Goal: Obtain resource: Obtain resource

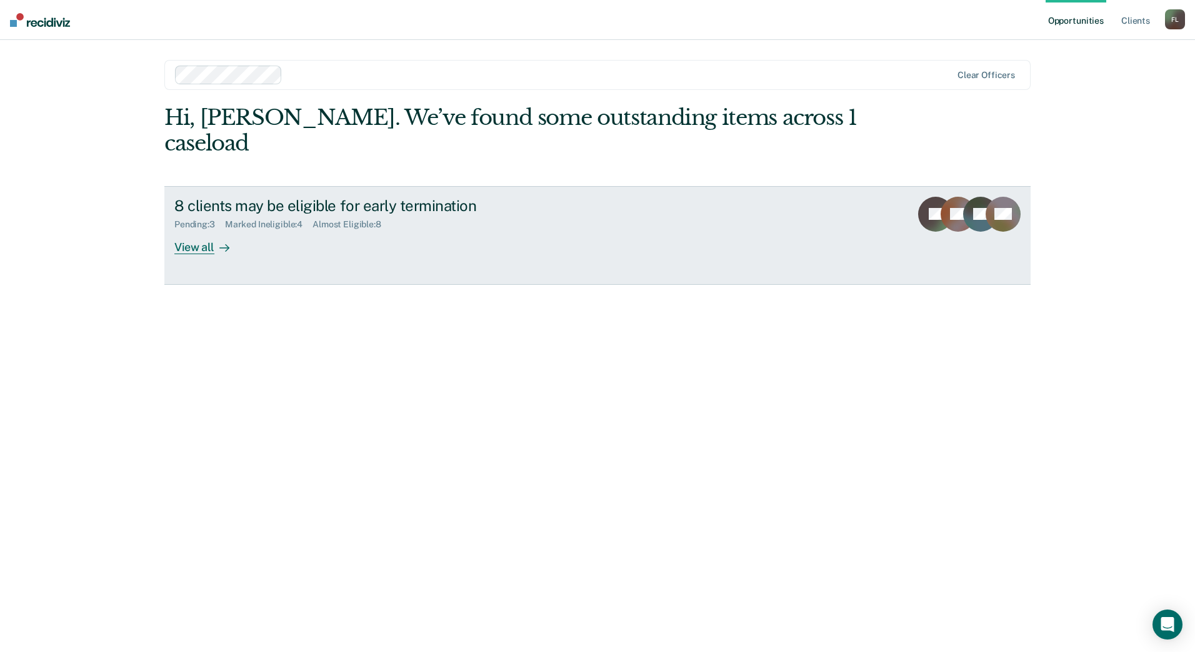
click at [202, 230] on div "View all" at bounding box center [209, 242] width 70 height 24
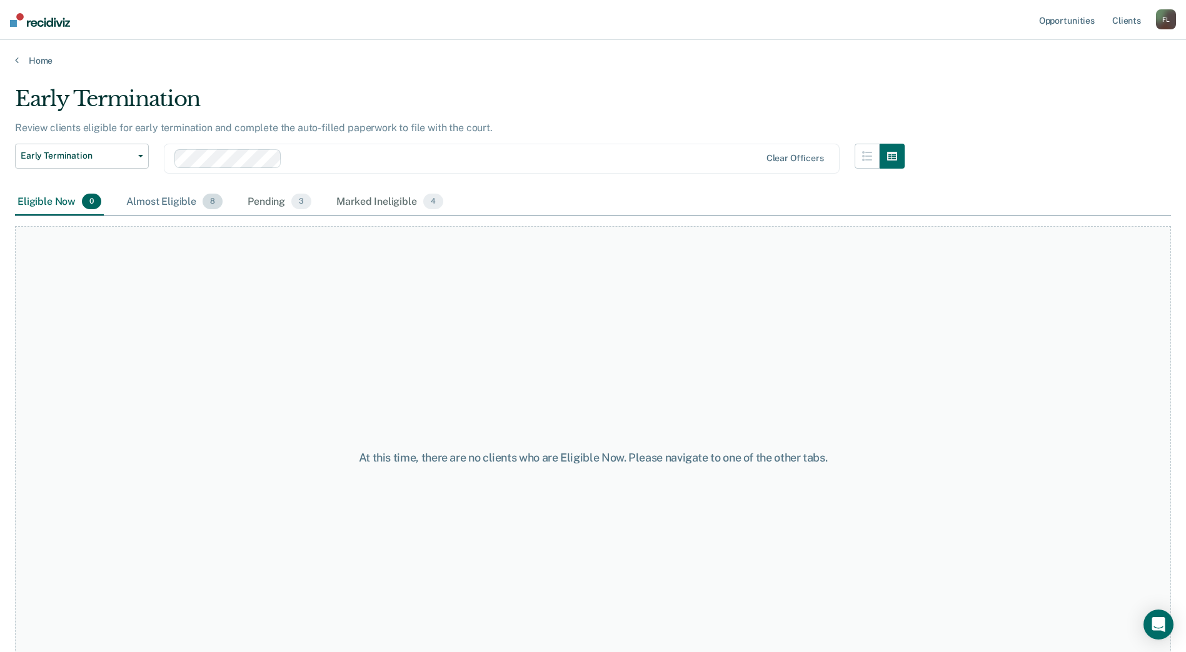
click at [164, 202] on div "Almost Eligible 8" at bounding box center [174, 202] width 101 height 27
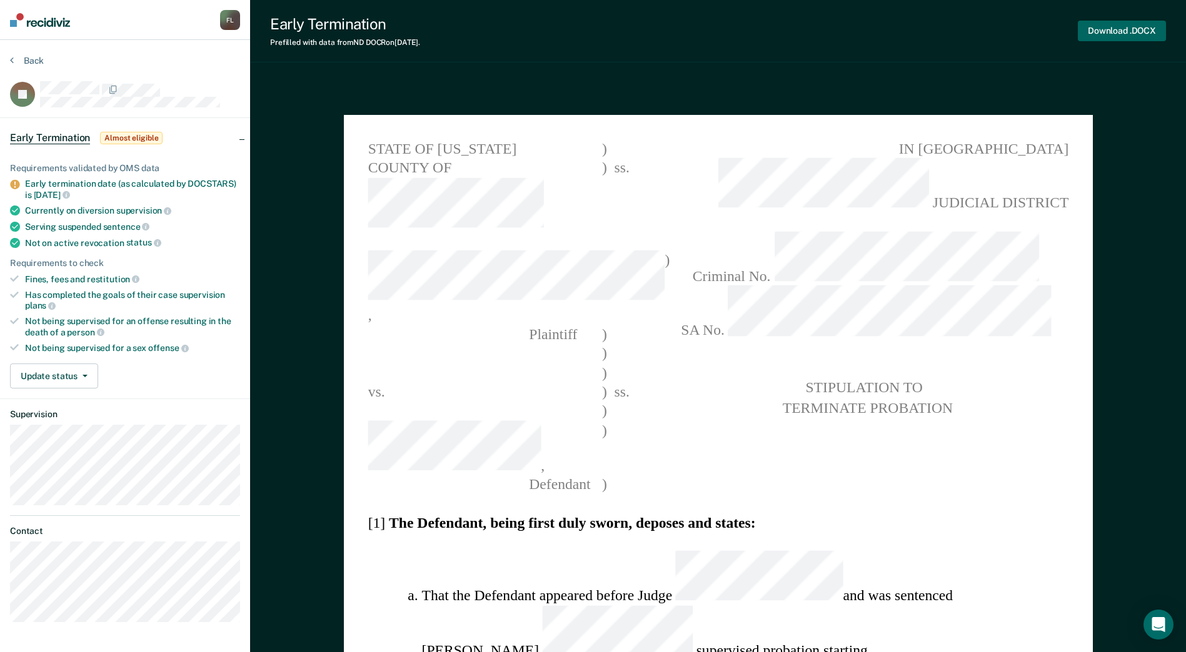
click at [1114, 31] on button "Download .DOCX" at bounding box center [1121, 31] width 88 height 21
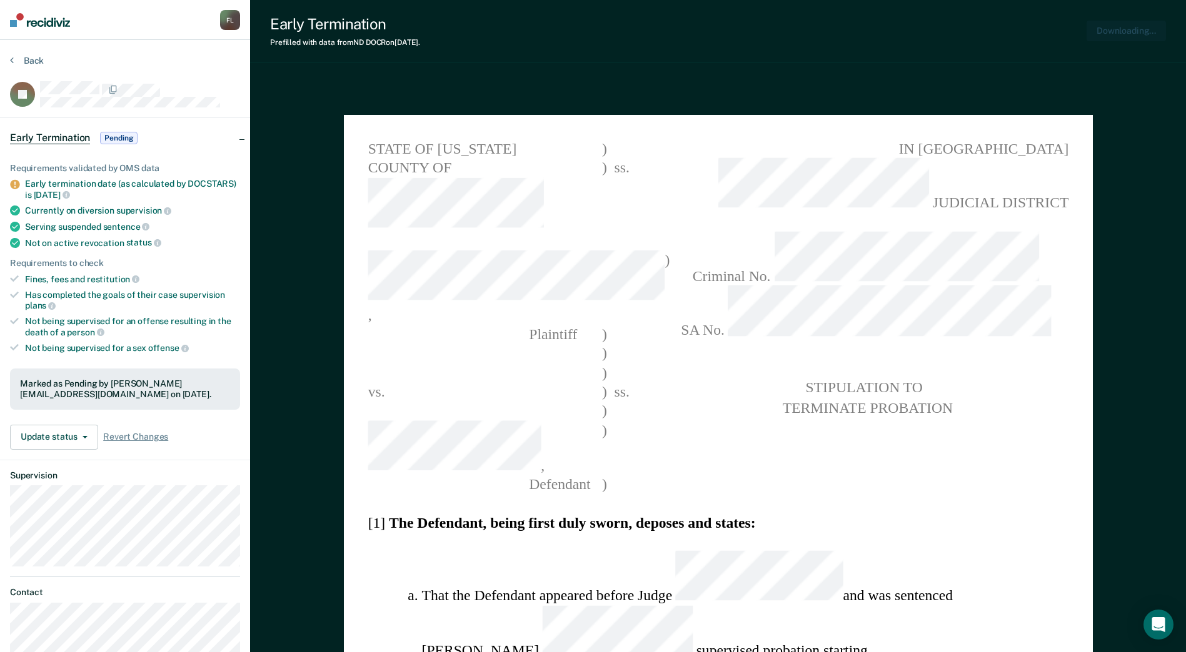
type textarea "x"
